Goal: Task Accomplishment & Management: Complete application form

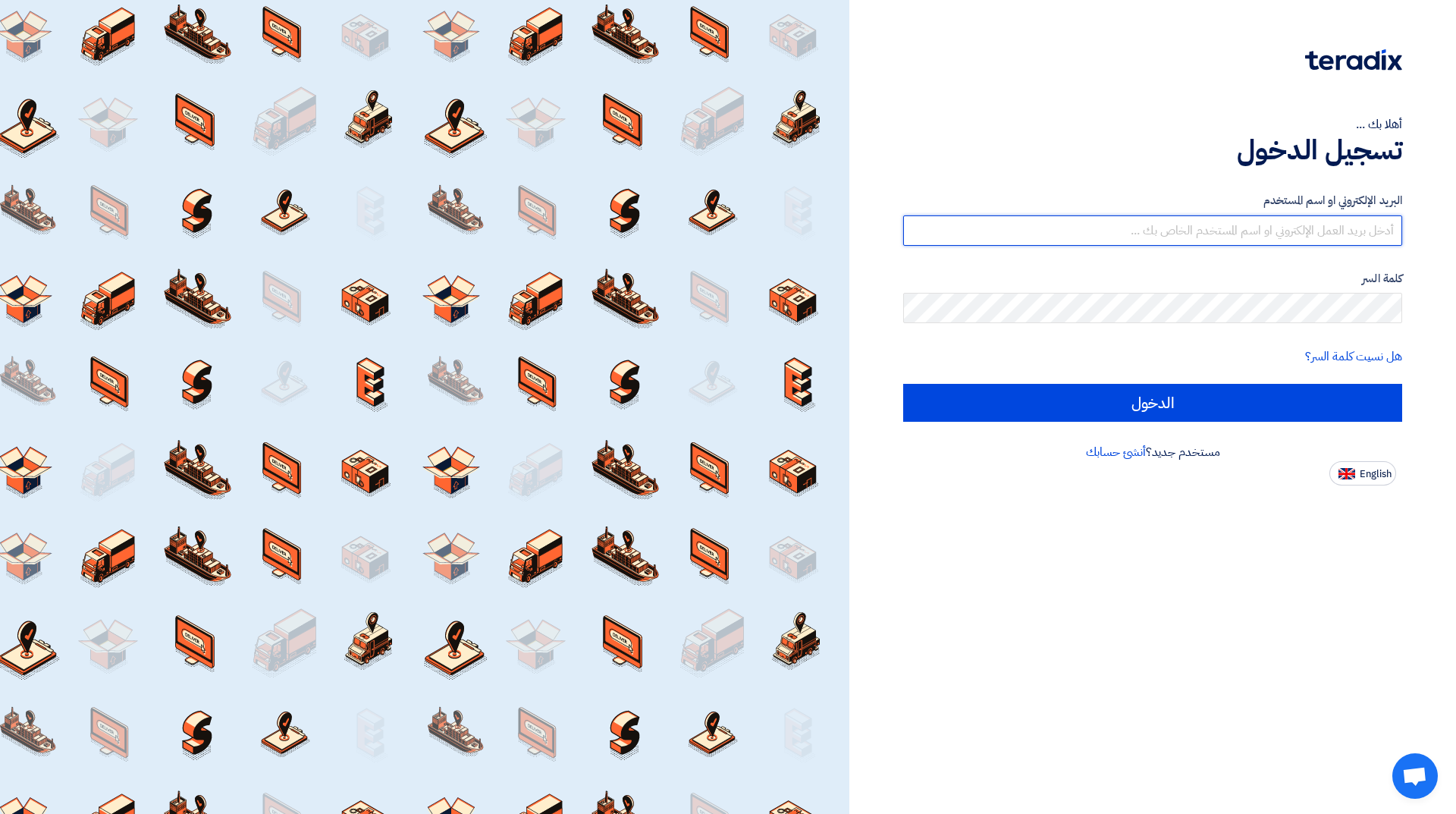
drag, startPoint x: 1205, startPoint y: 227, endPoint x: 1199, endPoint y: 244, distance: 18.0
click at [1205, 227] on input "text" at bounding box center [1153, 231] width 499 height 31
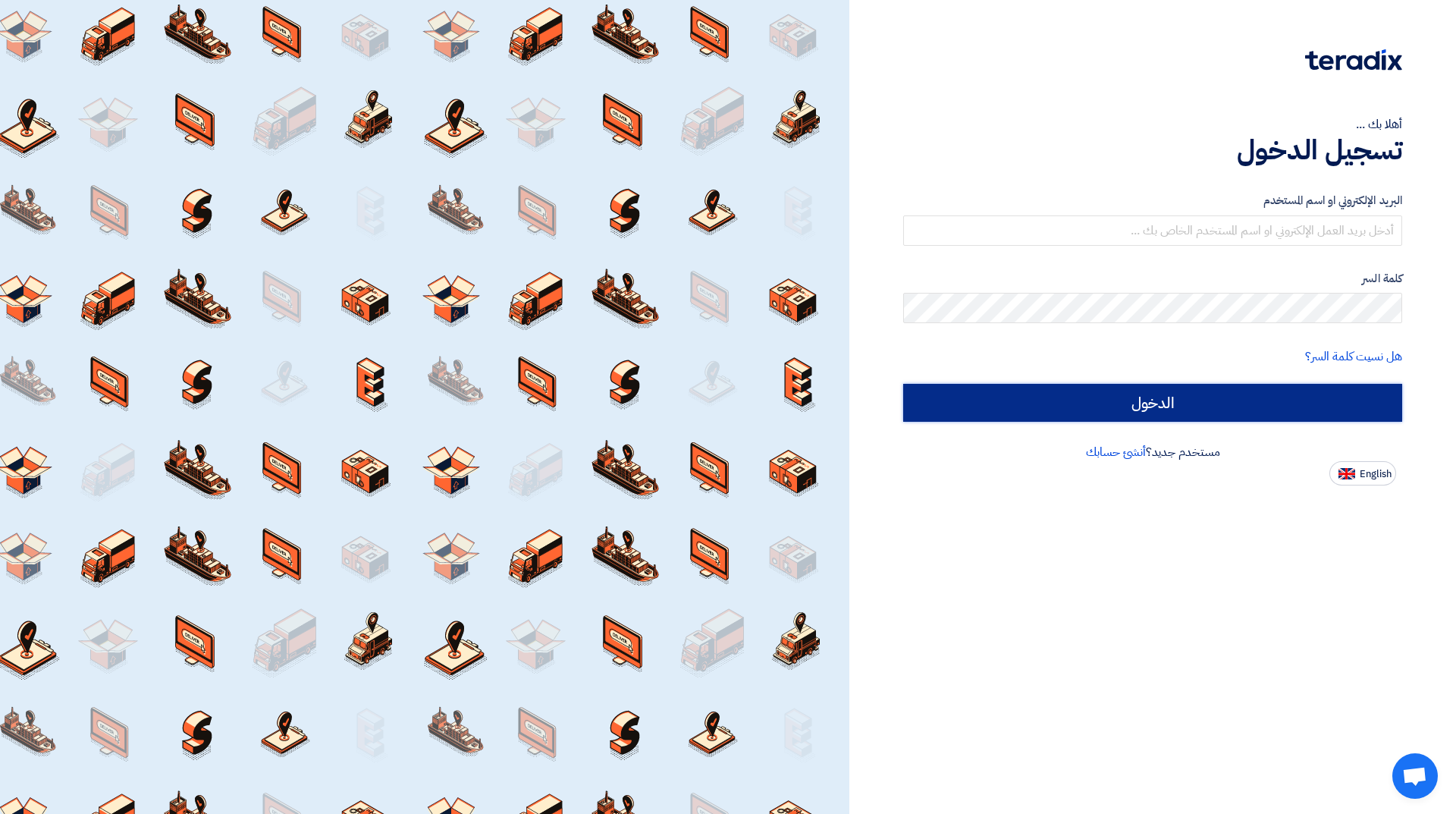
click at [1150, 407] on input "الدخول" at bounding box center [1153, 402] width 499 height 38
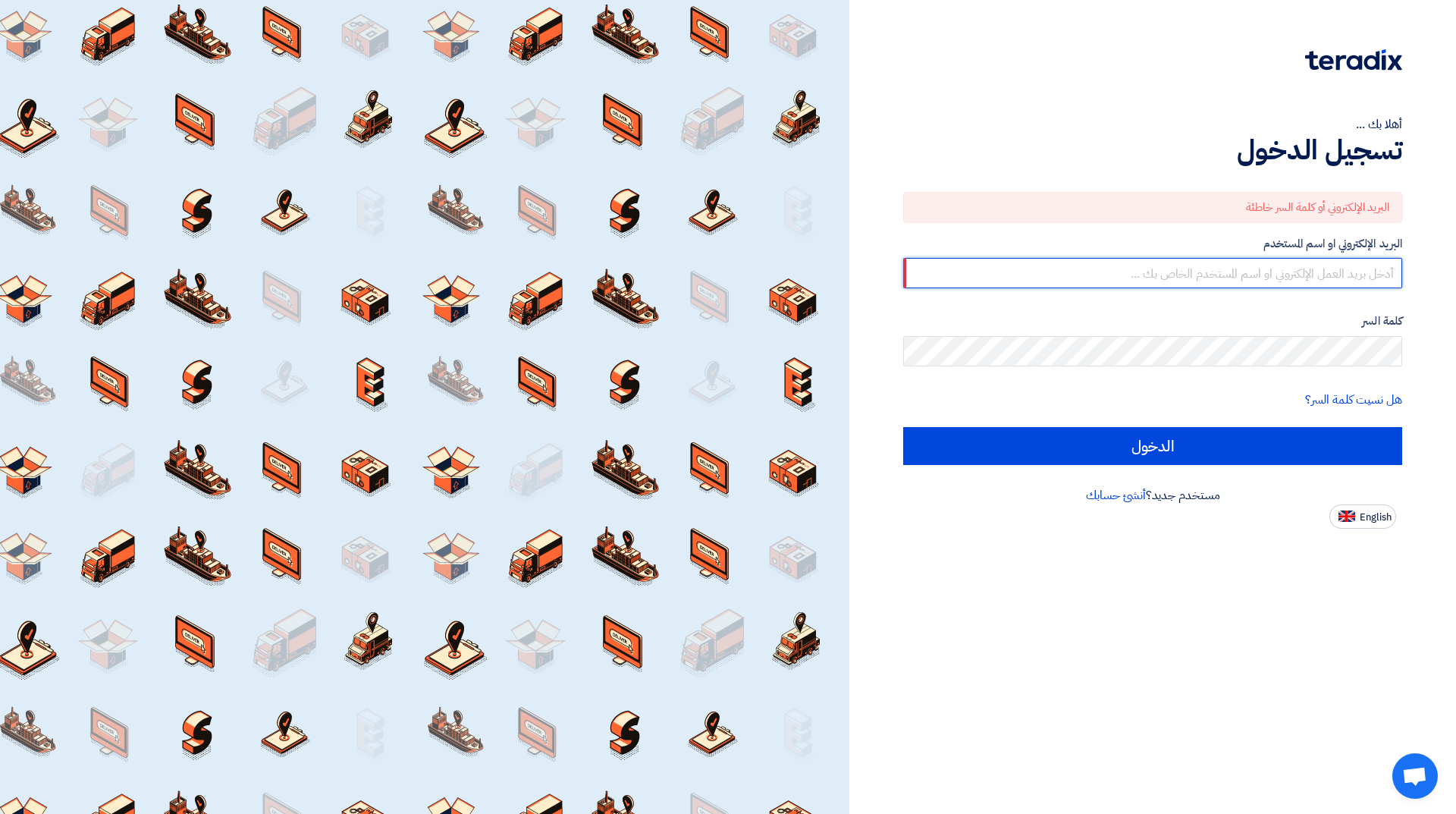
click at [1172, 267] on input "text" at bounding box center [1153, 273] width 499 height 31
type input "[EMAIL_ADDRESS][DOMAIN_NAME]"
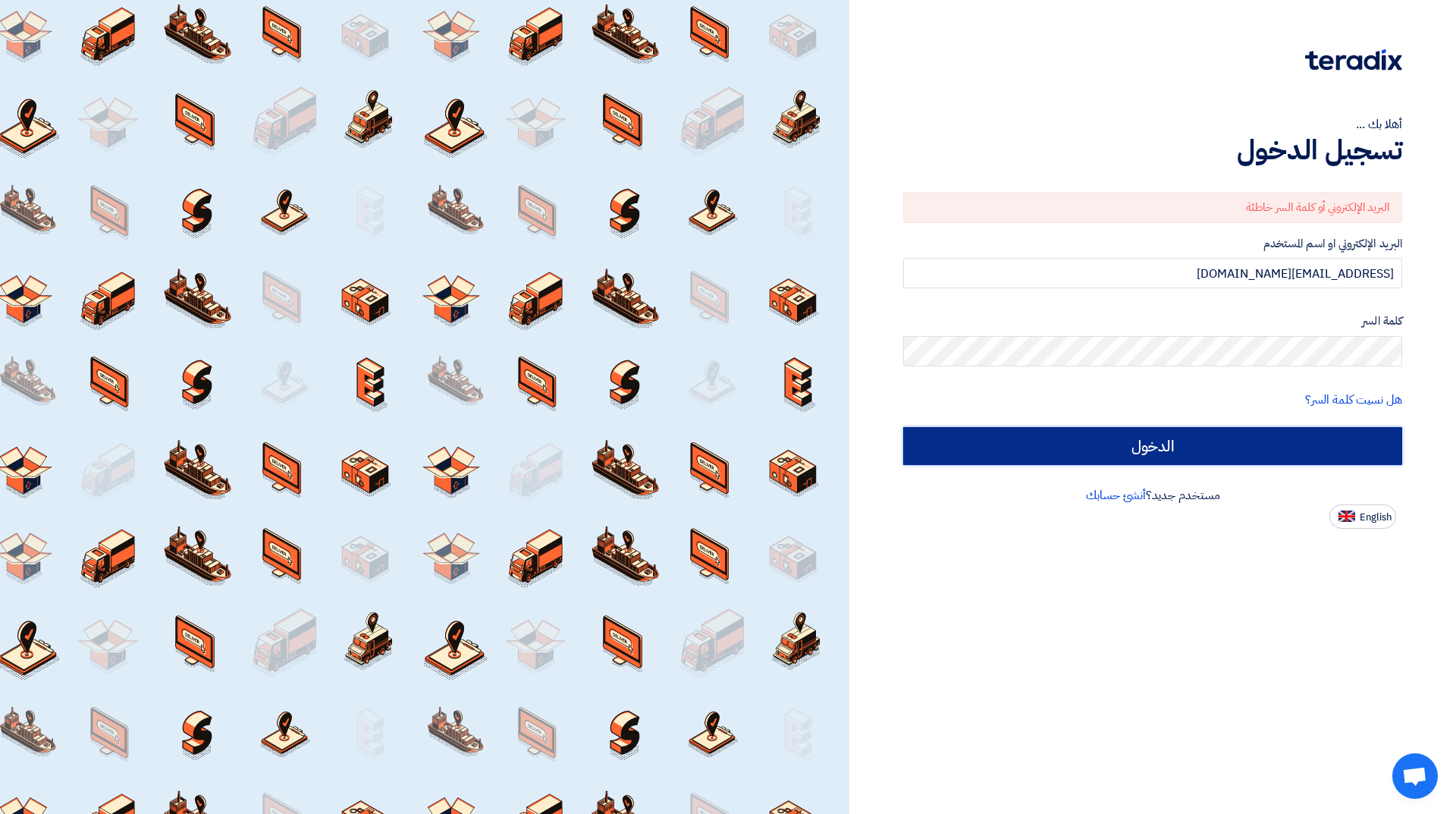
click at [1124, 445] on input "الدخول" at bounding box center [1153, 446] width 499 height 38
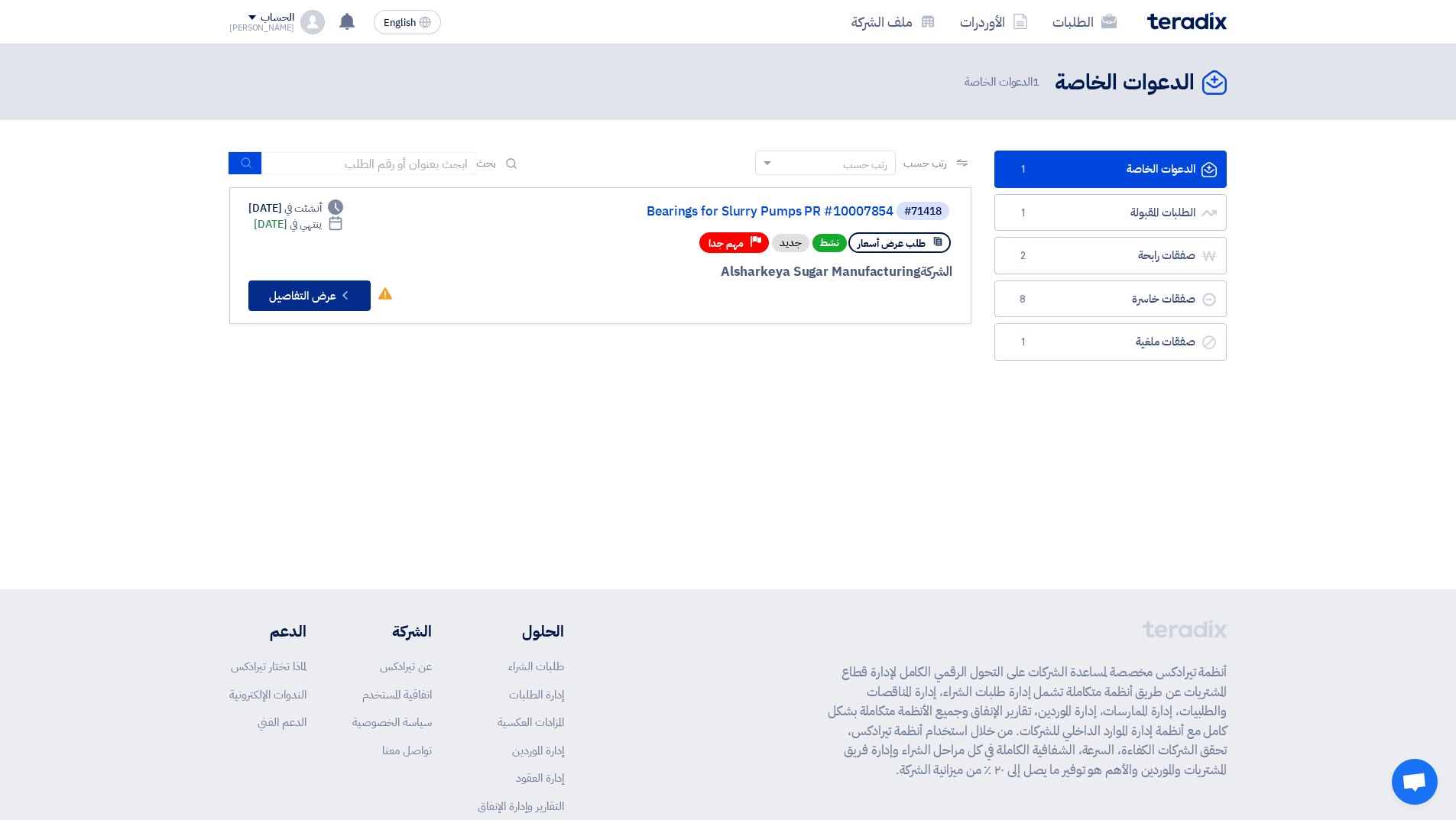
click at [340, 292] on icon "Check details" at bounding box center [345, 295] width 15 height 15
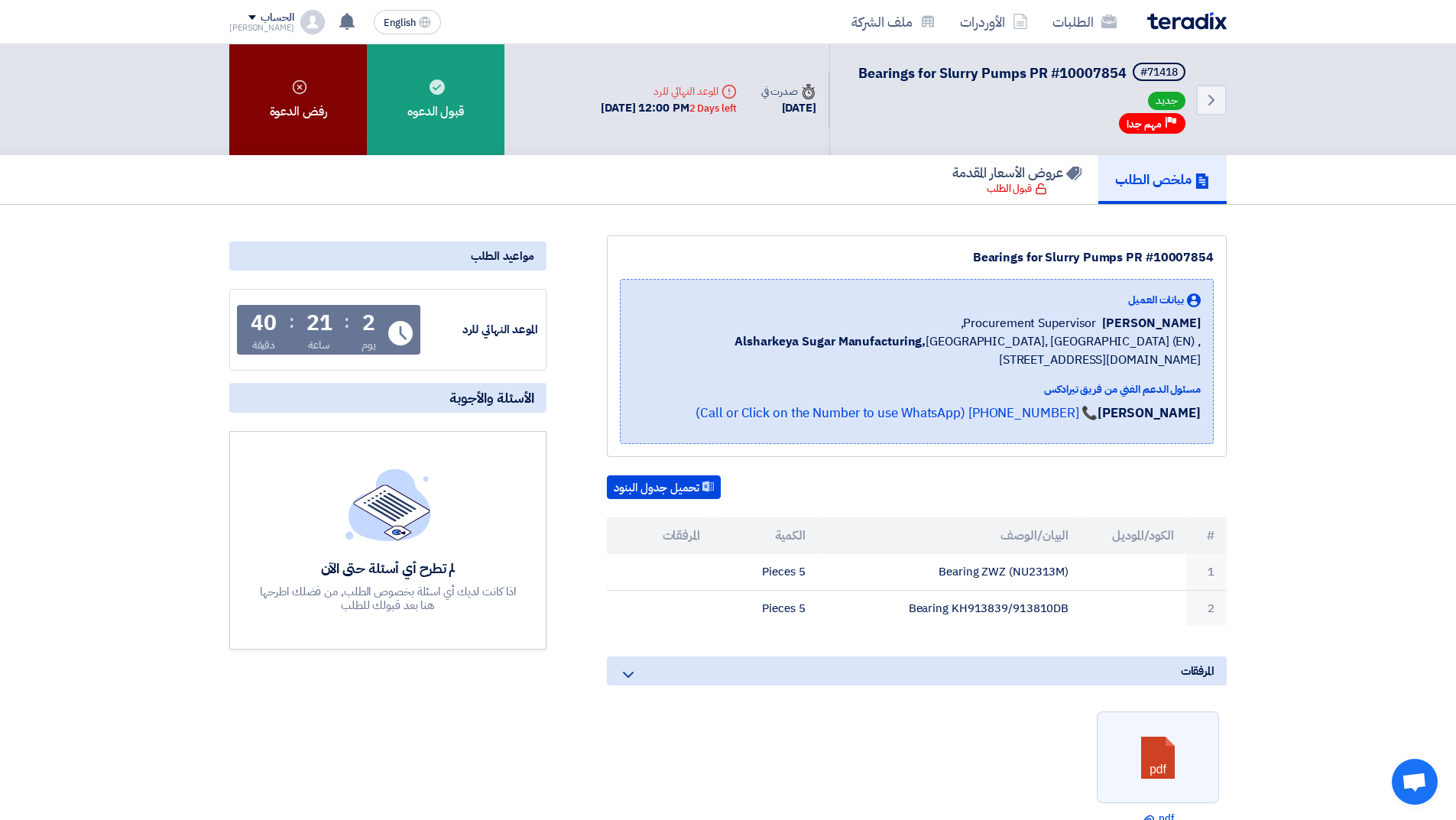
click at [301, 89] on use at bounding box center [299, 86] width 14 height 14
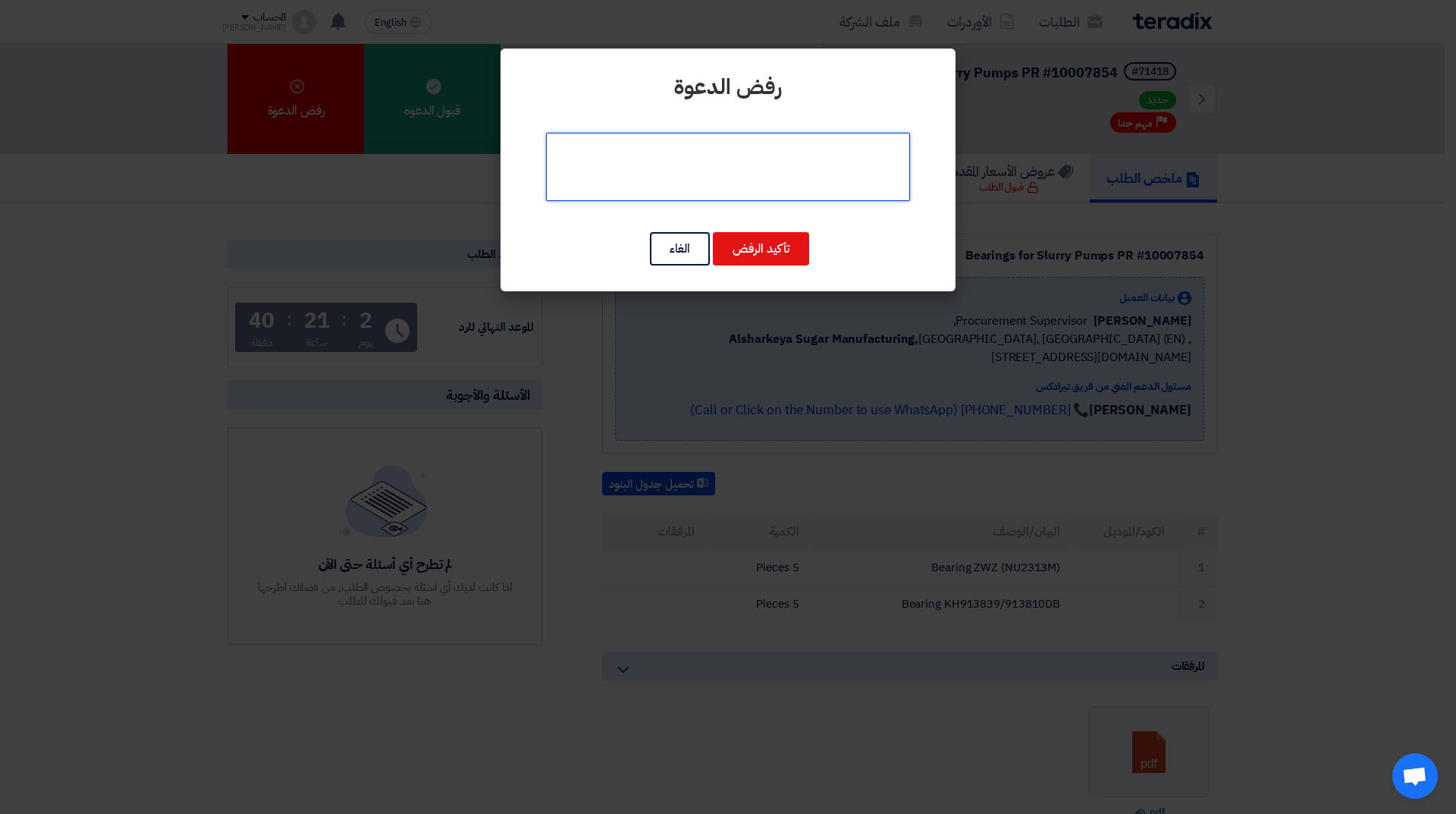
click at [735, 174] on textarea at bounding box center [728, 166] width 364 height 68
type textarea "y"
type textarea "غير متوفر"
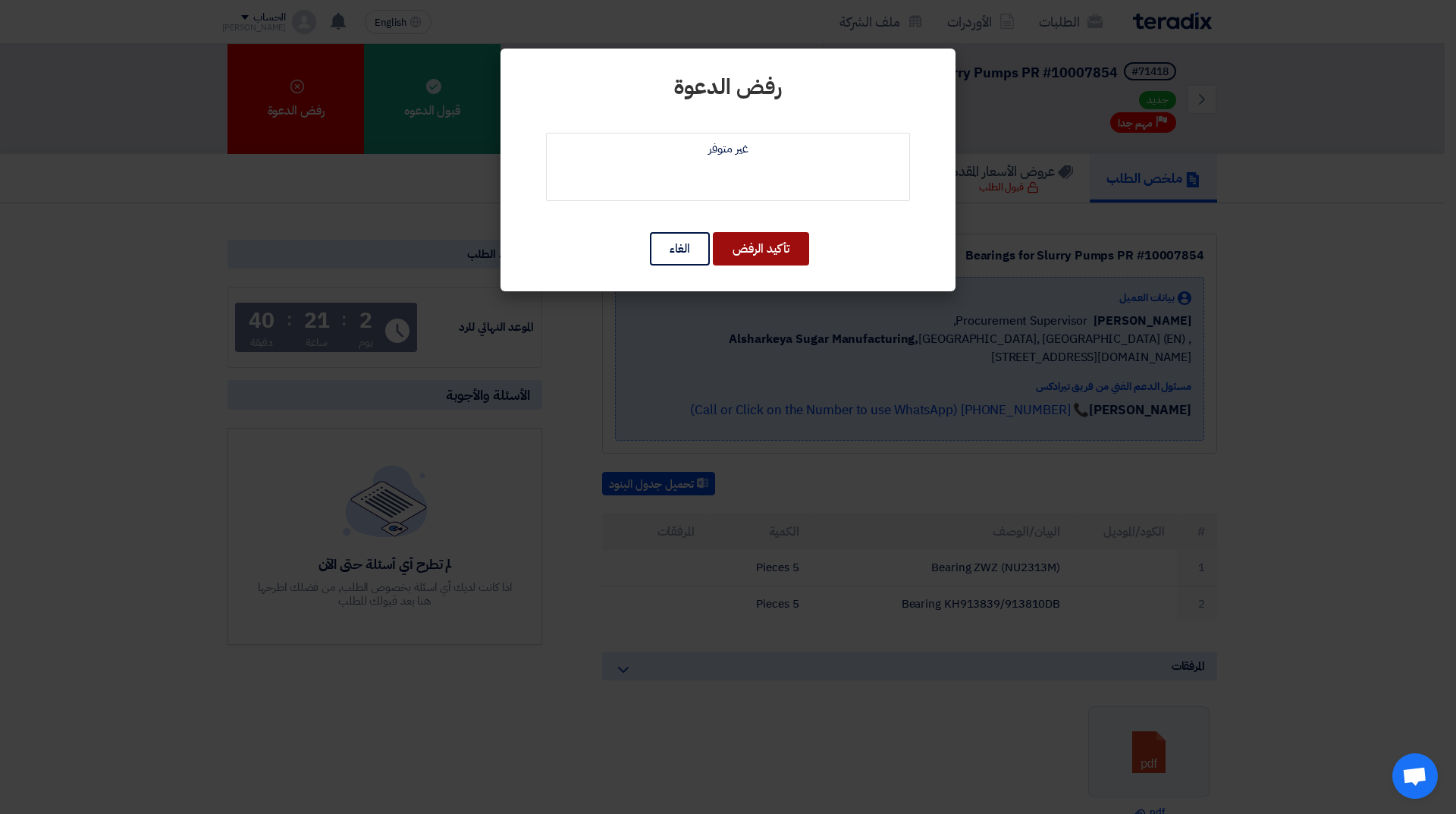
click at [771, 247] on button "تأكيد الرفض" at bounding box center [761, 248] width 96 height 33
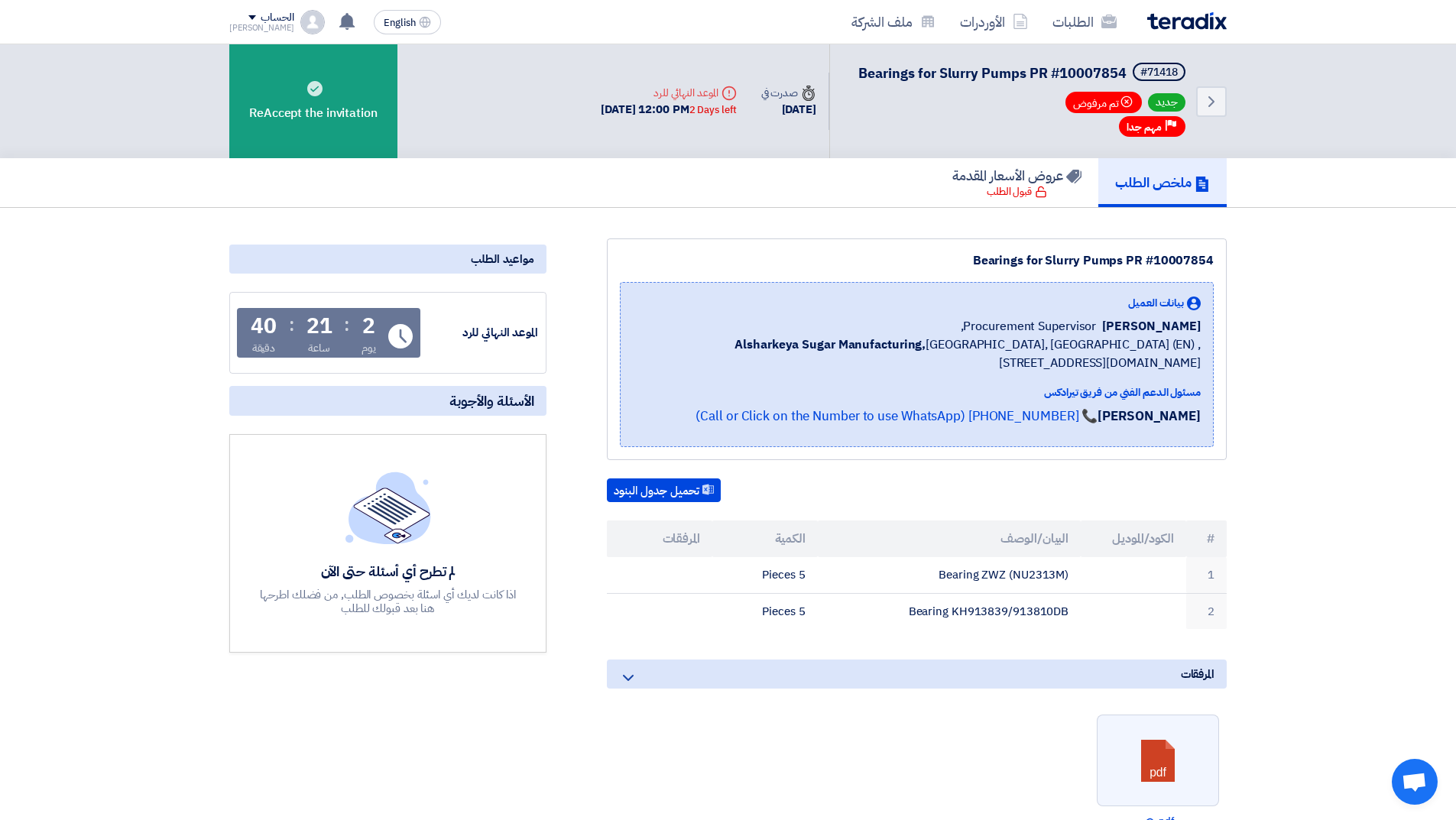
click at [1188, 27] on img at bounding box center [1187, 21] width 80 height 18
